Goal: Information Seeking & Learning: Learn about a topic

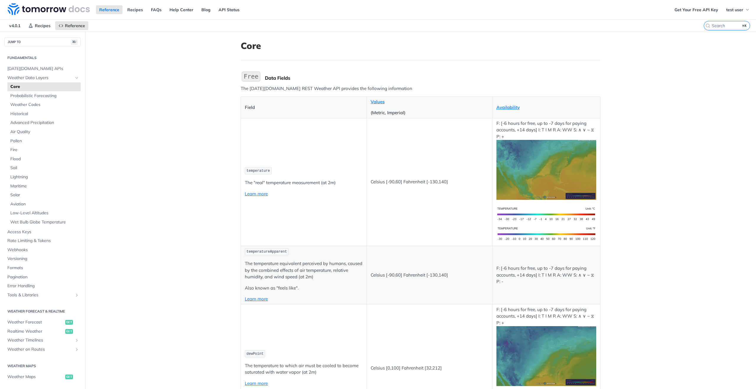
scroll to position [310, 0]
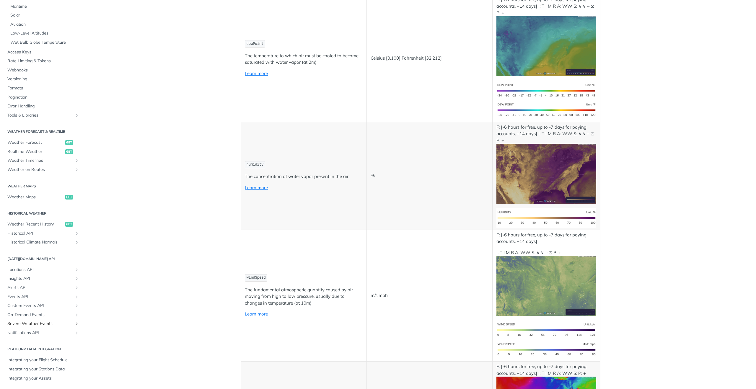
click at [39, 324] on span "Severe Weather Events" at bounding box center [40, 324] width 66 height 6
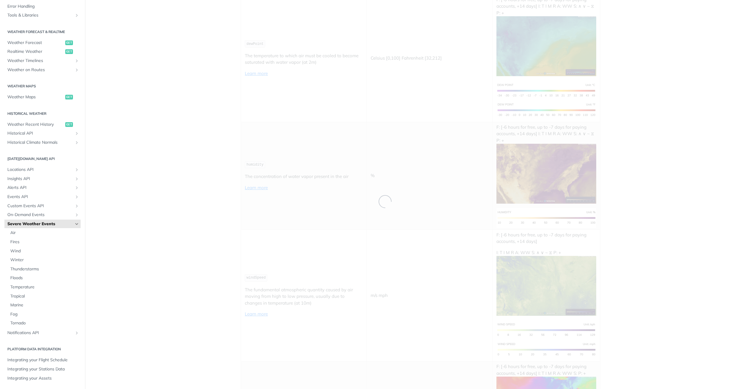
scroll to position [3, 0]
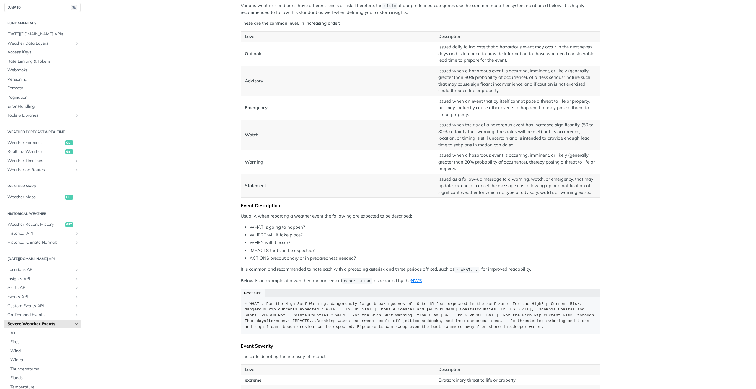
click at [75, 324] on icon "Hide subpages for Severe Weather Events" at bounding box center [76, 324] width 5 height 5
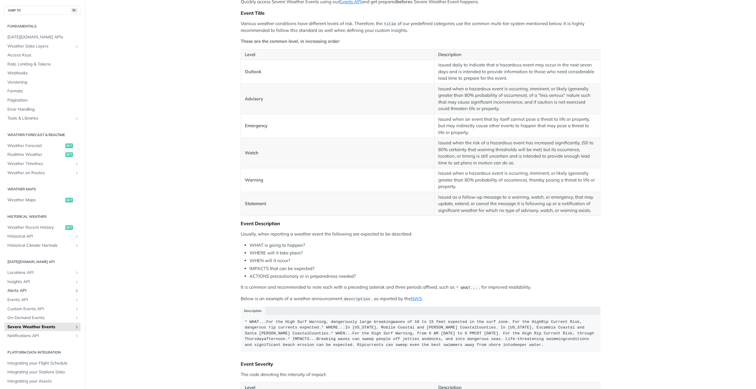
scroll to position [289, 0]
click at [33, 310] on span "Custom Events API" at bounding box center [40, 309] width 66 height 6
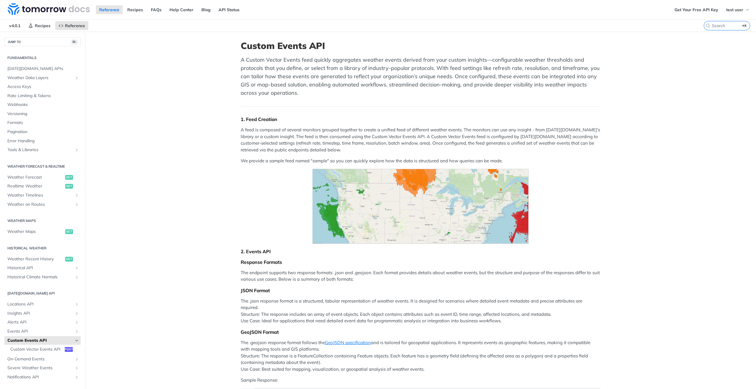
click at [406, 212] on img "Expand image" at bounding box center [421, 206] width 217 height 75
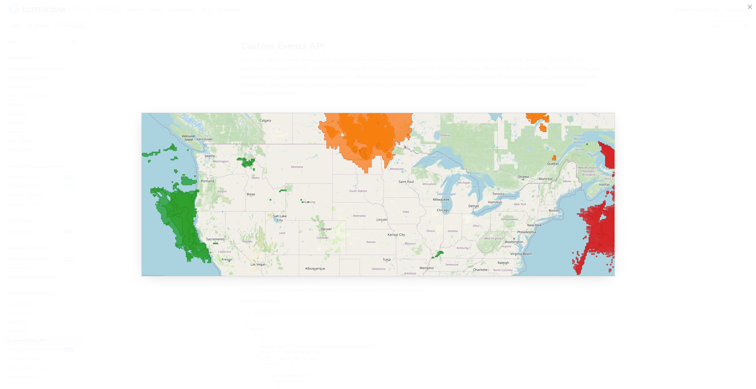
click at [749, 7] on icon "Minimize image" at bounding box center [750, 7] width 5 height 7
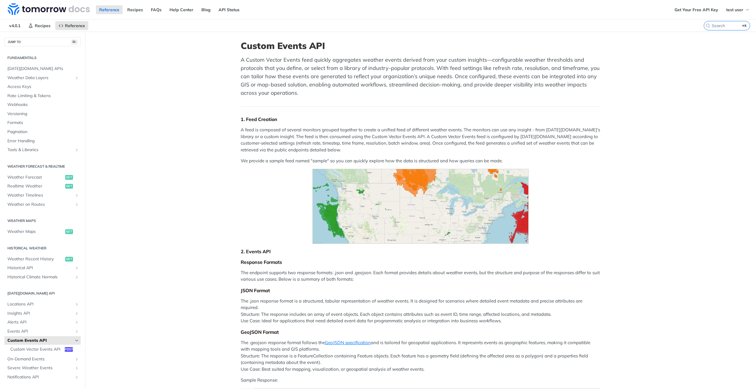
click at [440, 219] on img "Expand image" at bounding box center [421, 206] width 217 height 75
